Goal: Information Seeking & Learning: Learn about a topic

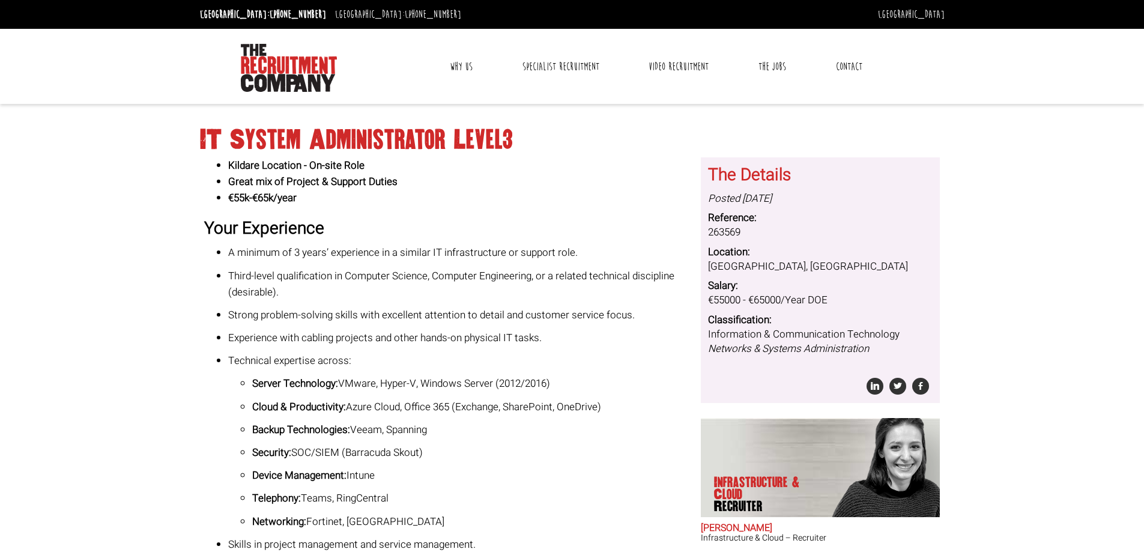
click at [440, 135] on h1 "IT System Administrator Level3" at bounding box center [572, 140] width 745 height 22
drag, startPoint x: 0, startPoint y: 0, endPoint x: 440, endPoint y: 135, distance: 460.3
click at [440, 135] on h1 "IT System Administrator Level3" at bounding box center [572, 140] width 745 height 22
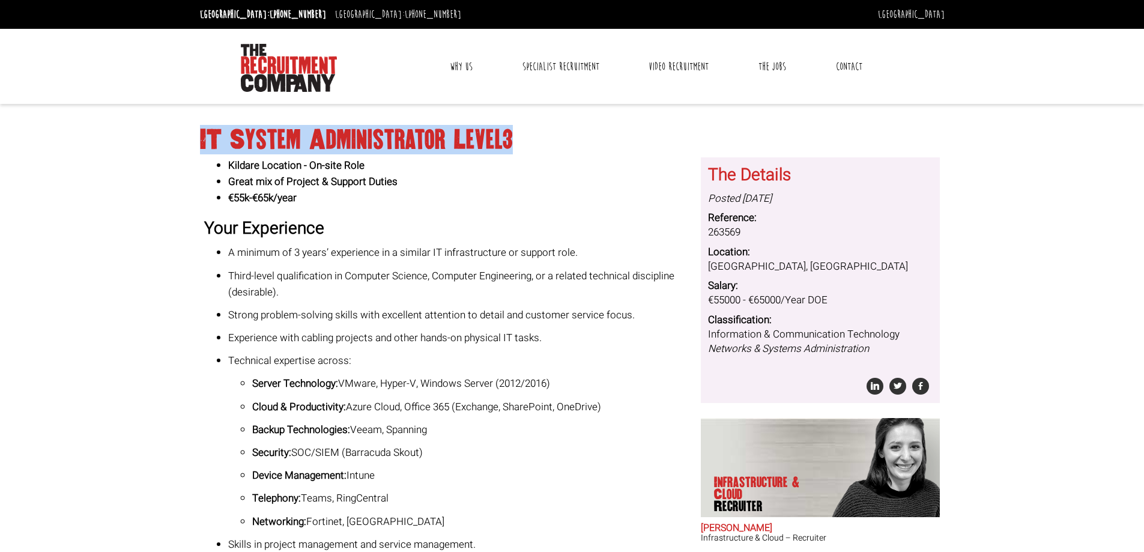
click at [440, 135] on h1 "IT System Administrator Level3" at bounding box center [572, 140] width 745 height 22
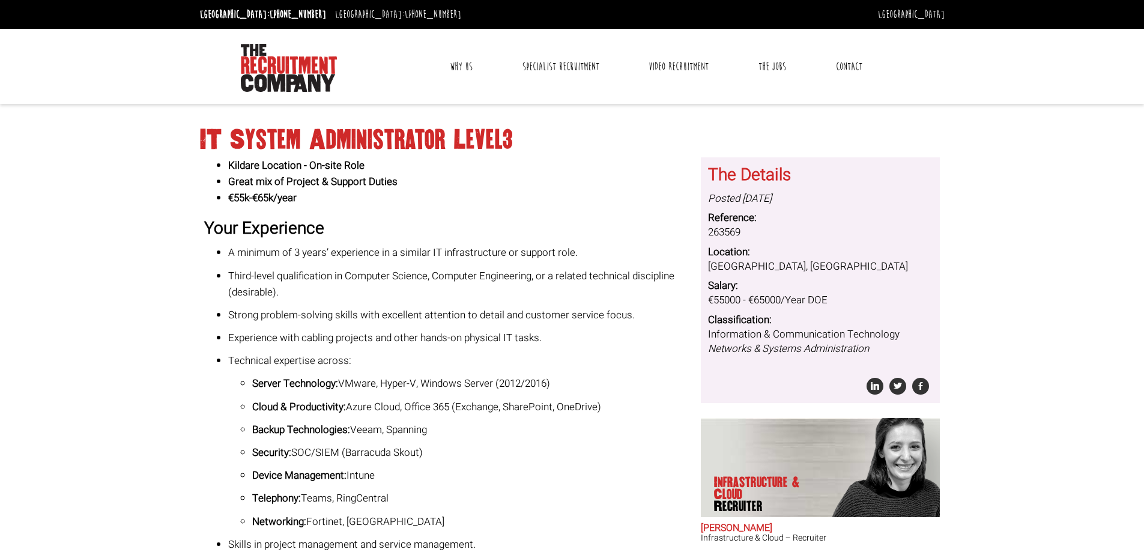
click at [464, 185] on li "Great mix of Project & Support Duties" at bounding box center [460, 182] width 464 height 16
click at [532, 145] on h1 "IT System Administrator Level3" at bounding box center [572, 140] width 745 height 22
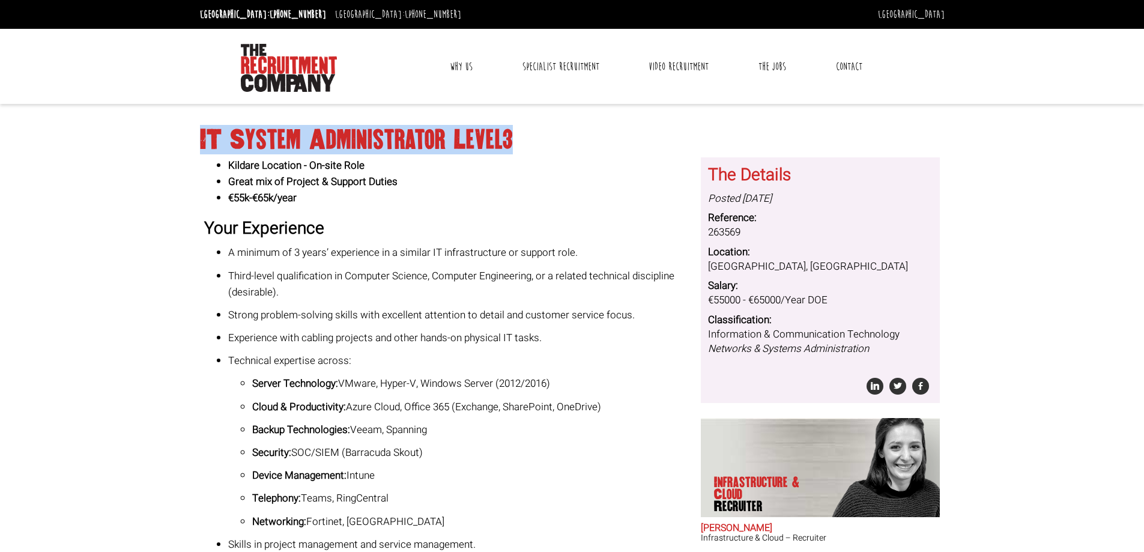
click at [532, 145] on h1 "IT System Administrator Level3" at bounding box center [572, 140] width 745 height 22
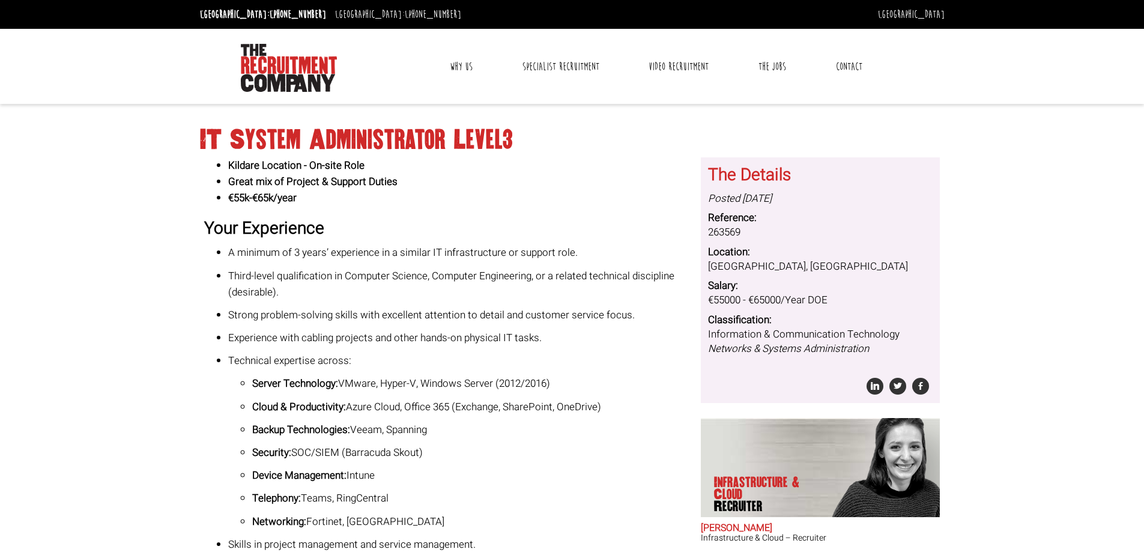
click at [532, 145] on h1 "IT System Administrator Level3" at bounding box center [572, 140] width 745 height 22
click at [496, 140] on h1 "IT System Administrator Level3" at bounding box center [572, 140] width 745 height 22
click at [413, 139] on h1 "IT System Administrator Level3" at bounding box center [572, 140] width 745 height 22
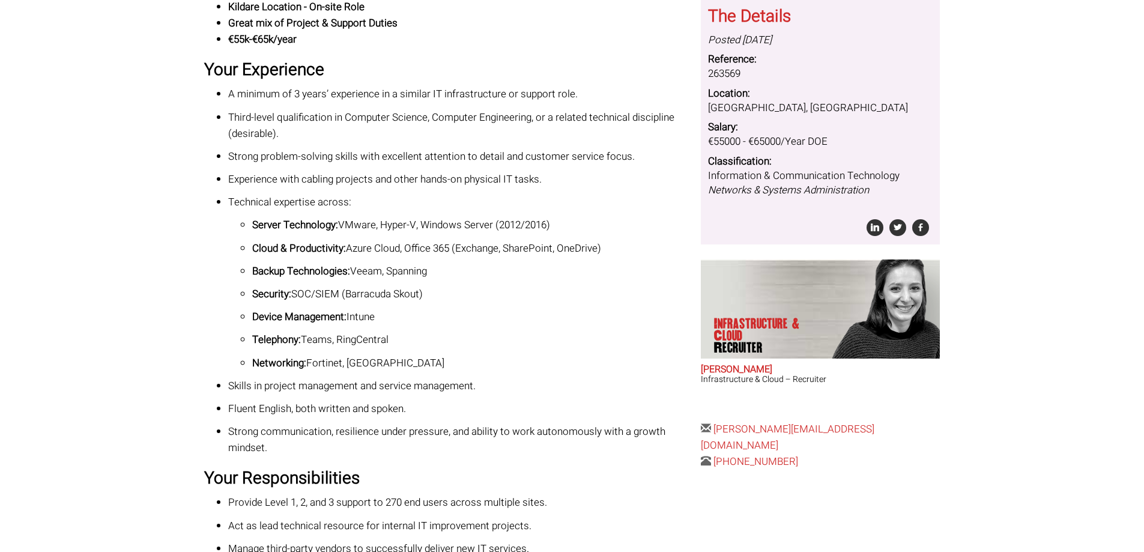
scroll to position [166, 0]
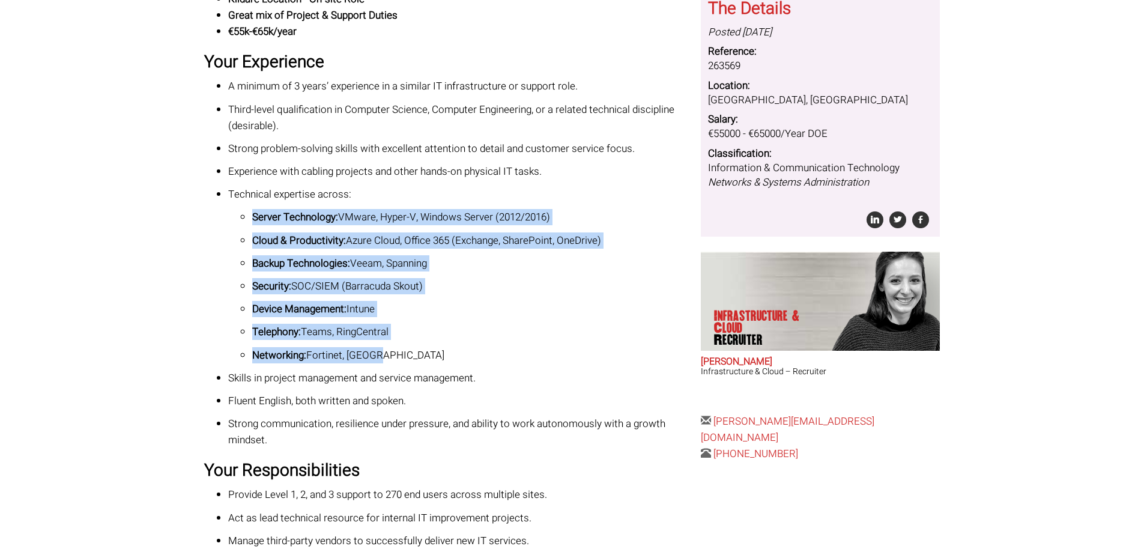
drag, startPoint x: 211, startPoint y: 217, endPoint x: 412, endPoint y: 352, distance: 241.9
click at [412, 352] on ul "A minimum of 3 years’ experience in a similar IT infrastructure or support role…" at bounding box center [448, 263] width 488 height 370
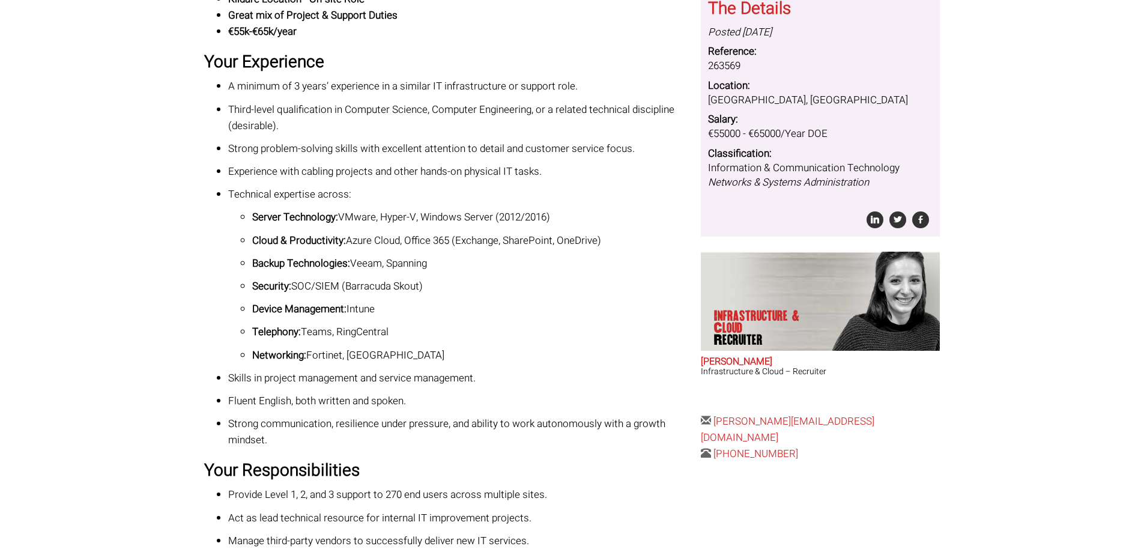
click at [485, 364] on ul "A minimum of 3 years’ experience in a similar IT infrastructure or support role…" at bounding box center [448, 263] width 488 height 370
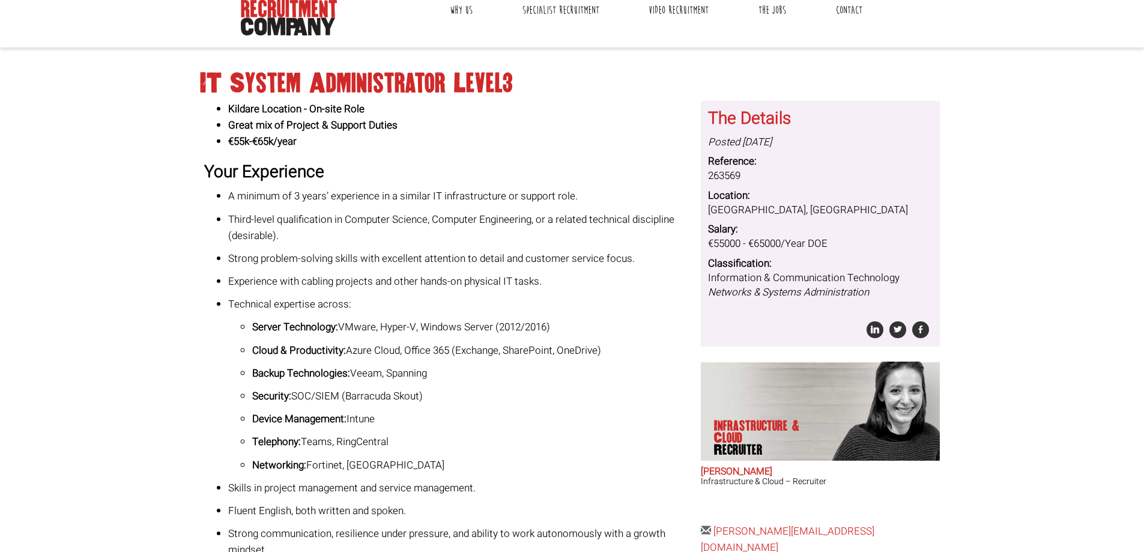
scroll to position [56, 0]
click at [442, 76] on h1 "IT System Administrator Level3" at bounding box center [572, 84] width 745 height 22
click at [482, 154] on div "Kildare Location - On-site Role Great mix of Project & Support Duties €55k-€65k…" at bounding box center [448, 434] width 488 height 666
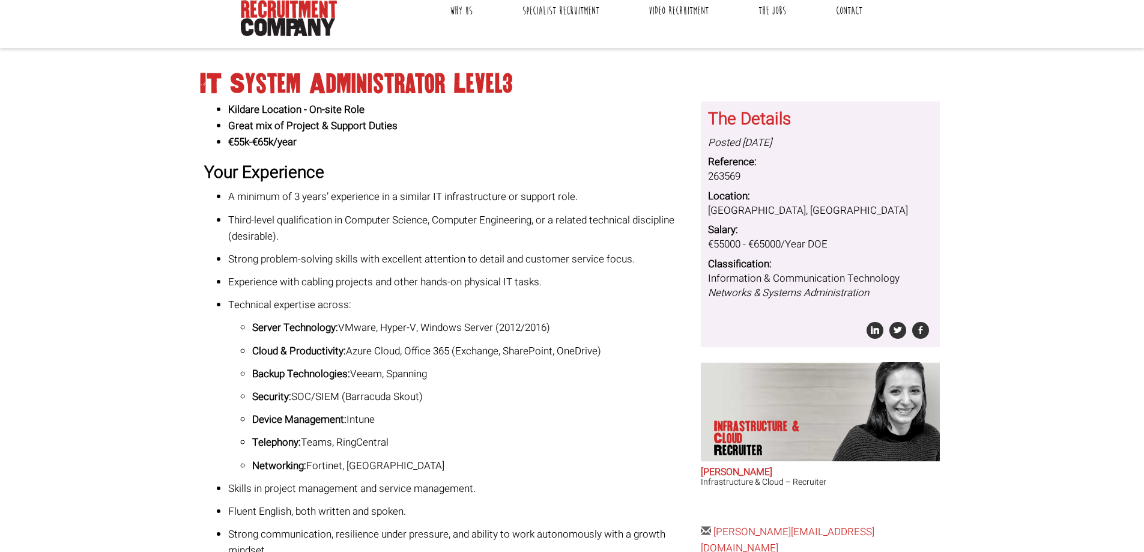
click at [574, 79] on h1 "IT System Administrator Level3" at bounding box center [572, 84] width 745 height 22
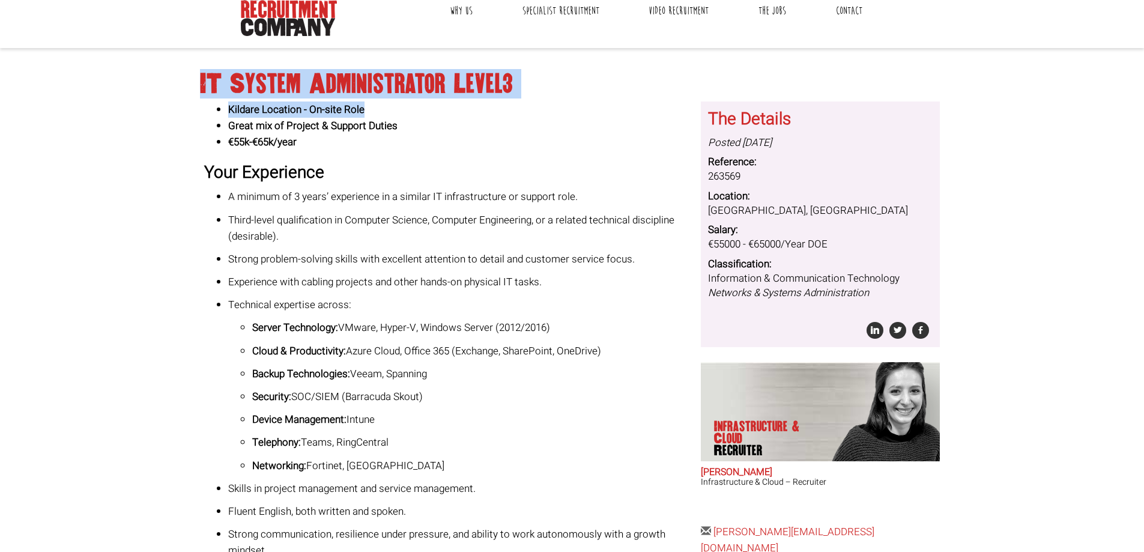
drag, startPoint x: 574, startPoint y: 79, endPoint x: 569, endPoint y: 130, distance: 51.9
click at [569, 130] on div "IT System Administrator Level3 Kildare Location - On-site Role Great mix of Pro…" at bounding box center [572, 456] width 754 height 793
click at [569, 130] on li "Great mix of Project & Support Duties" at bounding box center [460, 126] width 464 height 16
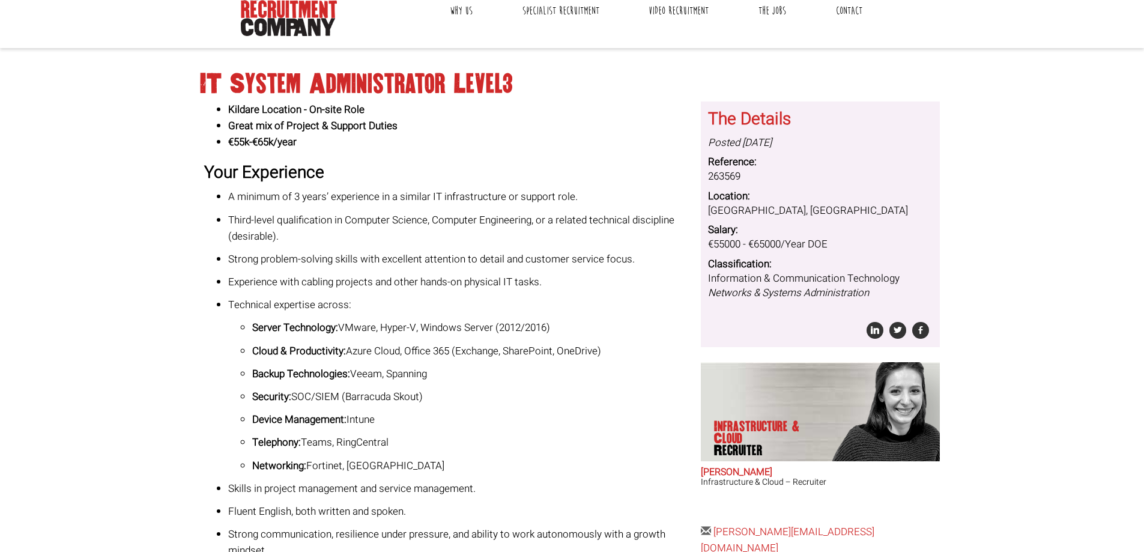
click at [528, 160] on div "Kildare Location - On-site Role Great mix of Project & Support Duties €55k-€65k…" at bounding box center [448, 434] width 488 height 666
click at [522, 148] on li "€55k-€65k/year" at bounding box center [460, 142] width 464 height 16
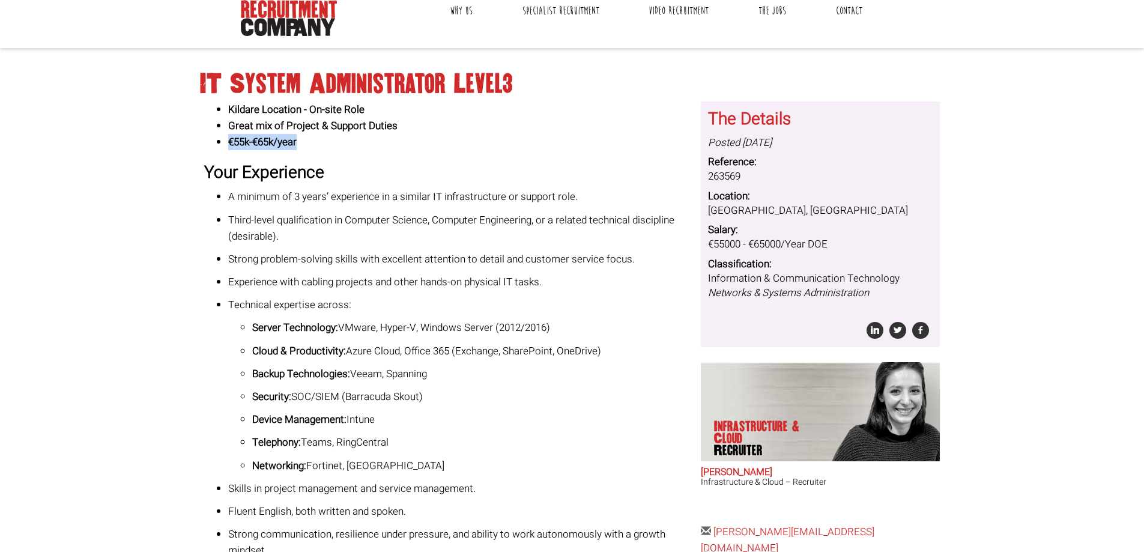
click at [522, 148] on li "€55k-€65k/year" at bounding box center [460, 142] width 464 height 16
click at [529, 162] on div "Kildare Location - On-site Role Great mix of Project & Support Duties €55k-€65k…" at bounding box center [448, 434] width 488 height 666
